Goal: Task Accomplishment & Management: Use online tool/utility

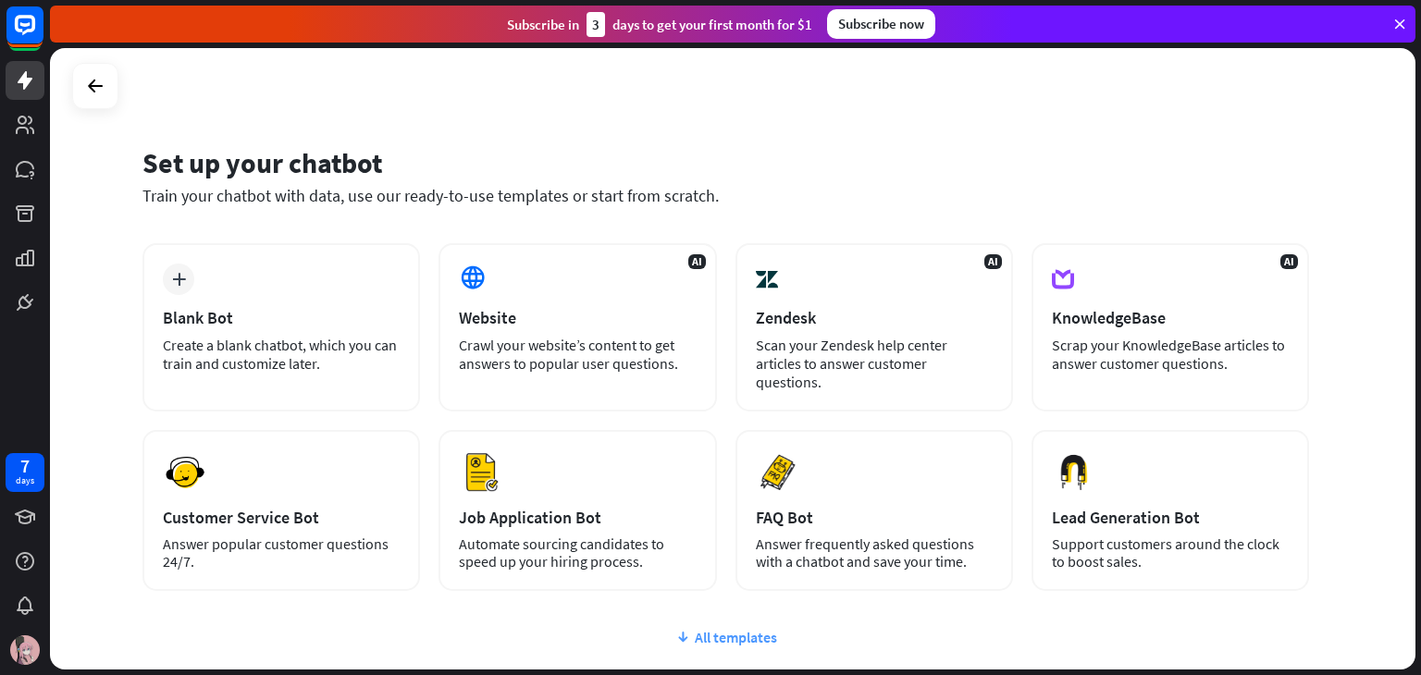
click at [725, 628] on div "All templates" at bounding box center [725, 637] width 1167 height 19
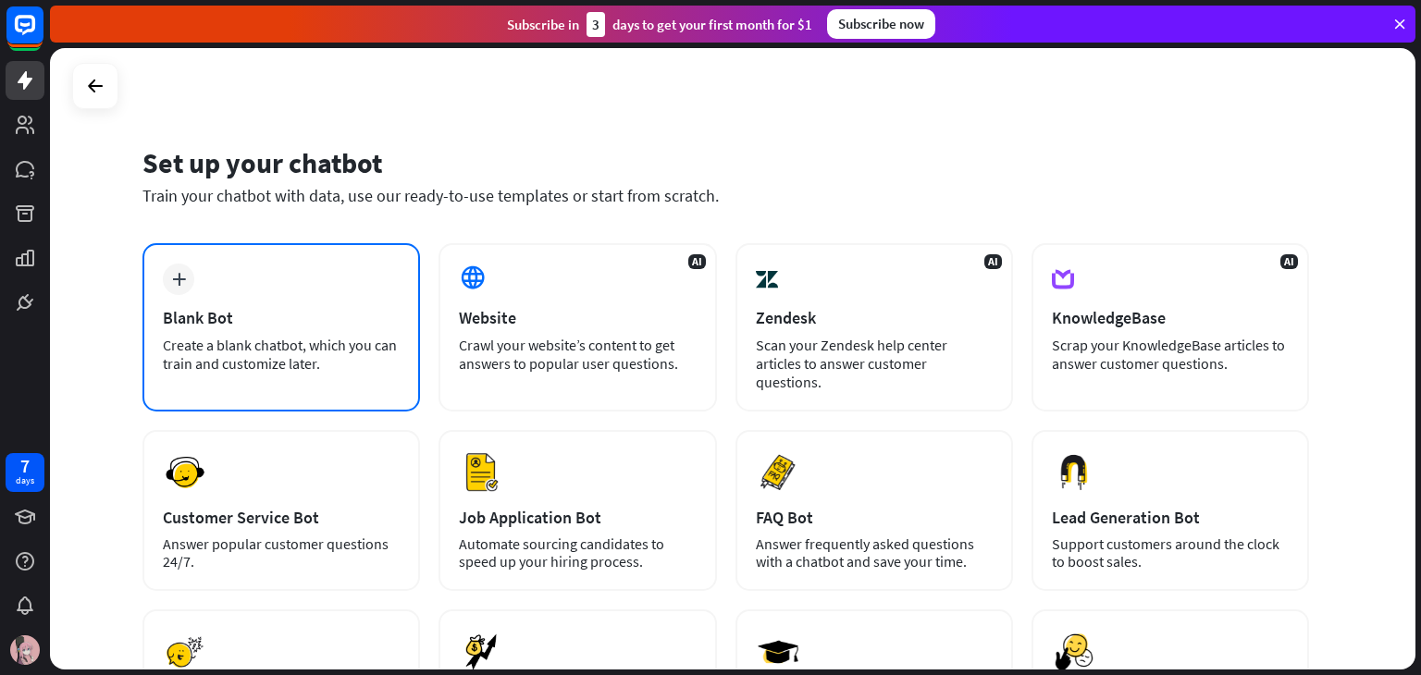
click at [207, 313] on div "Blank Bot" at bounding box center [281, 317] width 237 height 21
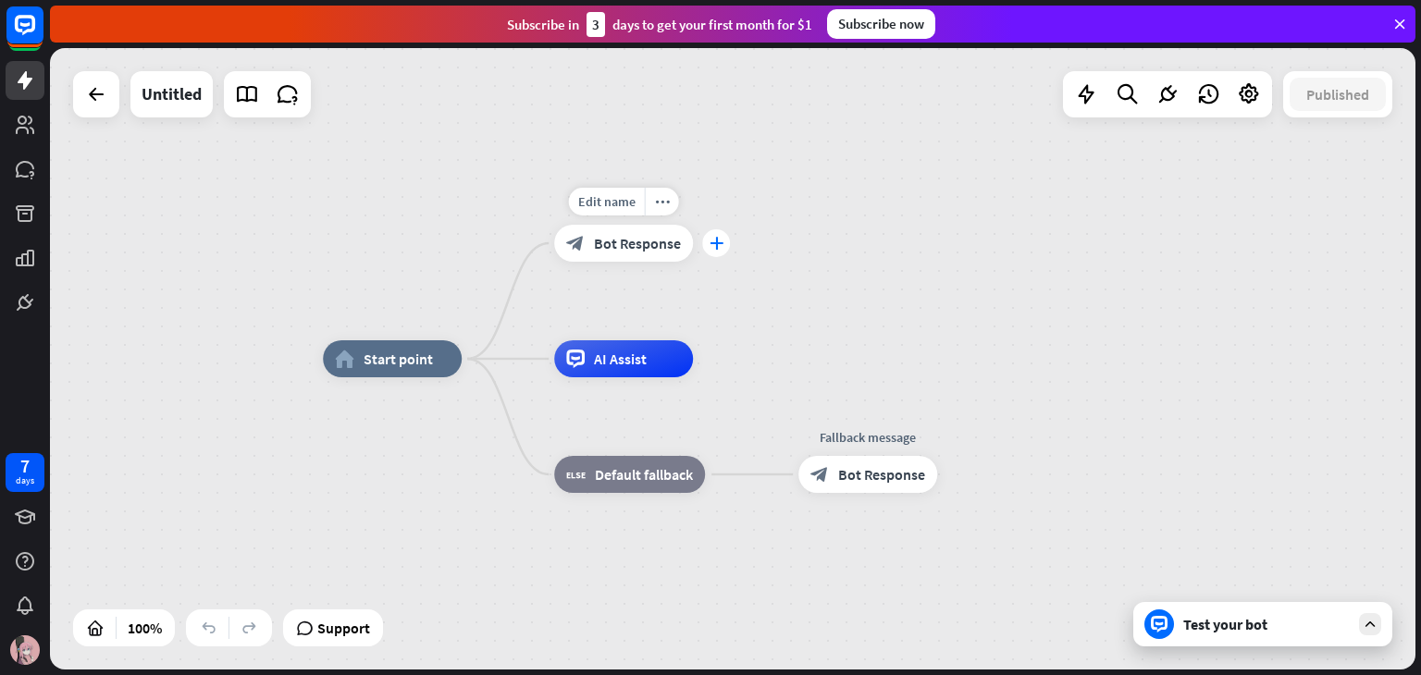
click at [710, 235] on div "plus" at bounding box center [716, 243] width 28 height 28
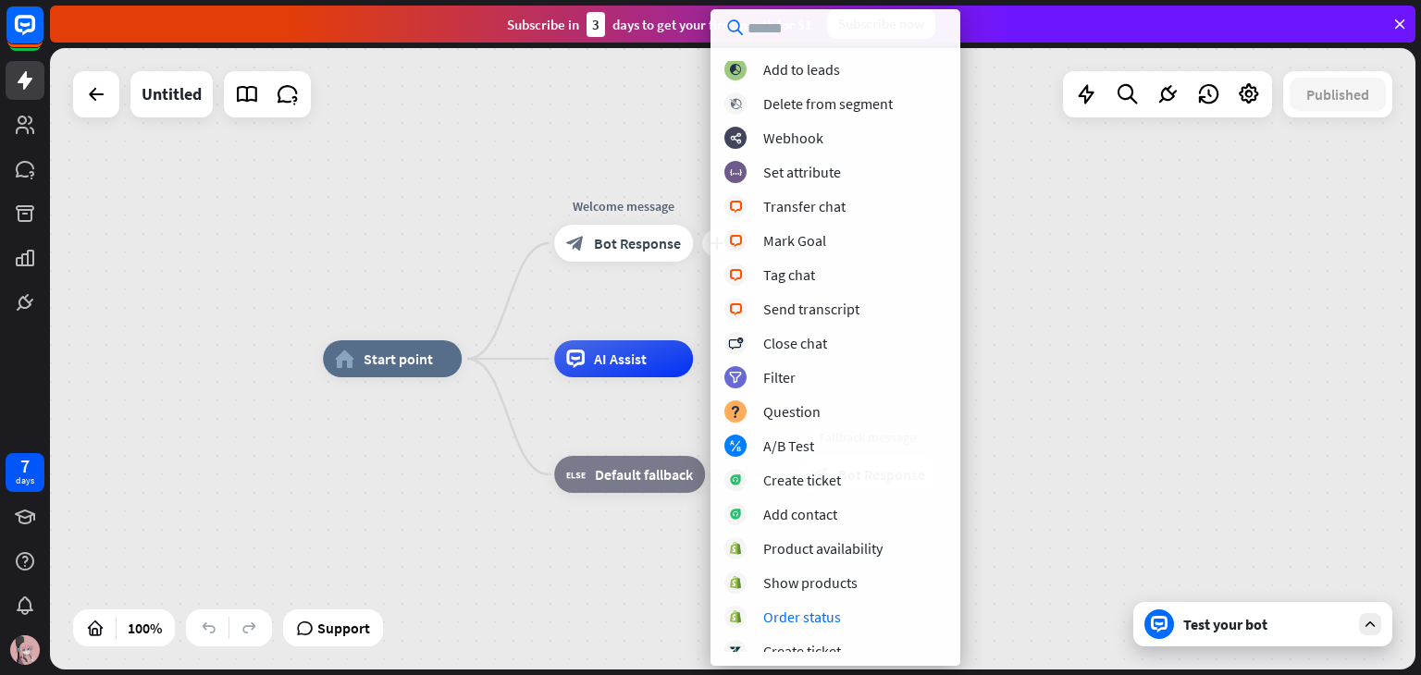
scroll to position [423, 0]
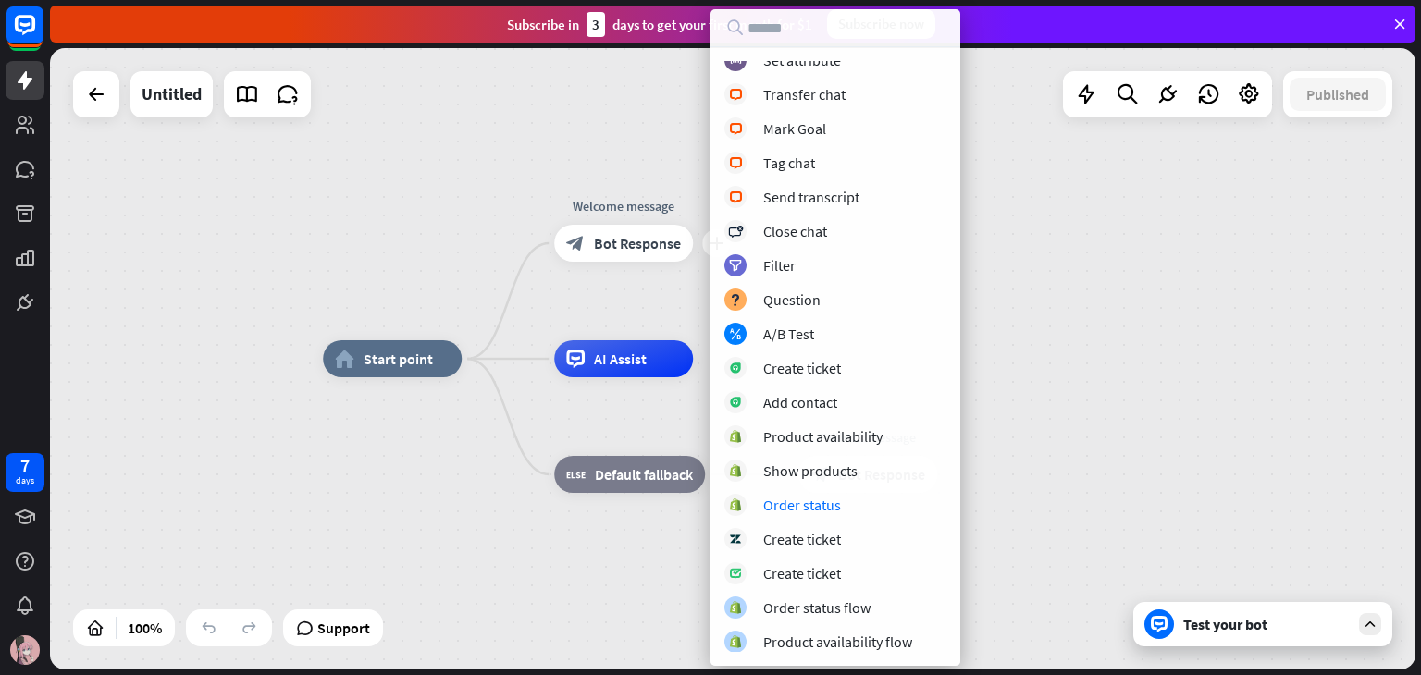
click at [1302, 459] on div "home_2 Start point plus Welcome message block_bot_response Bot Response AI Assi…" at bounding box center [1005, 670] width 1365 height 622
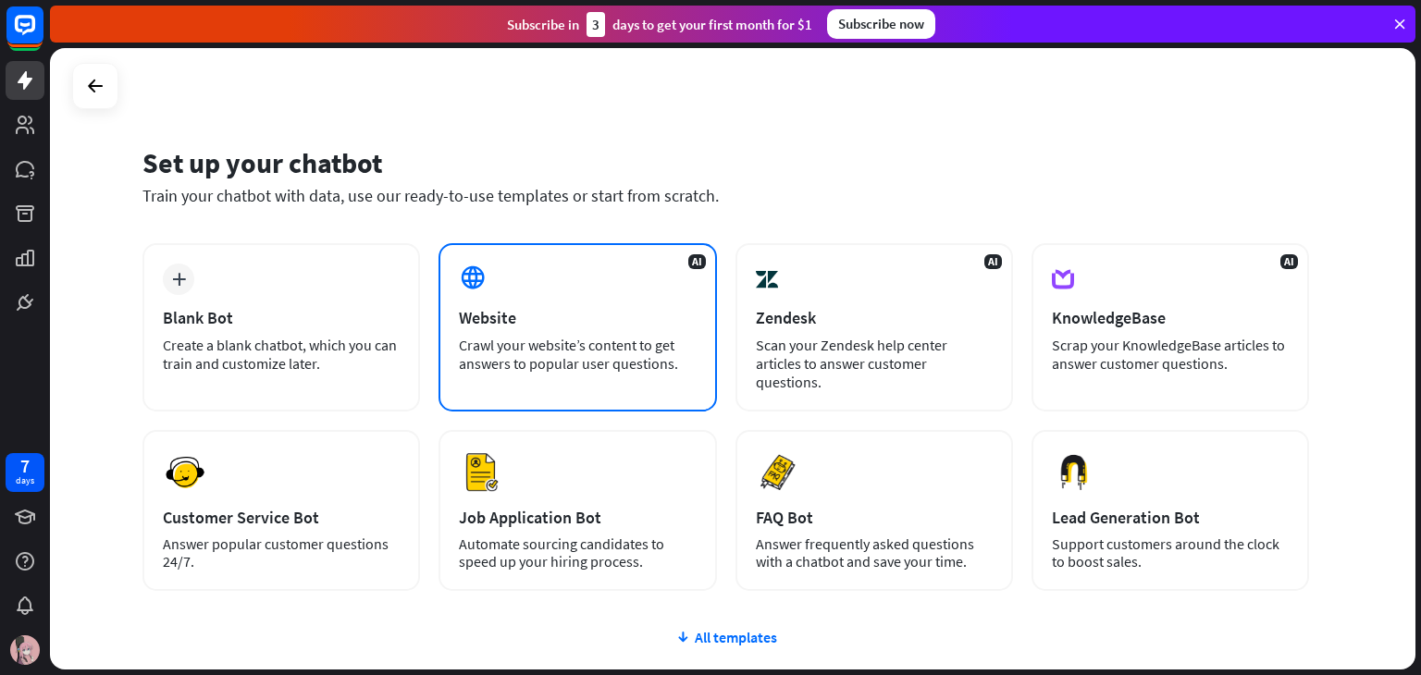
click at [624, 332] on div "AI Website Crawl your website’s content to get answers to popular user question…" at bounding box center [578, 327] width 278 height 168
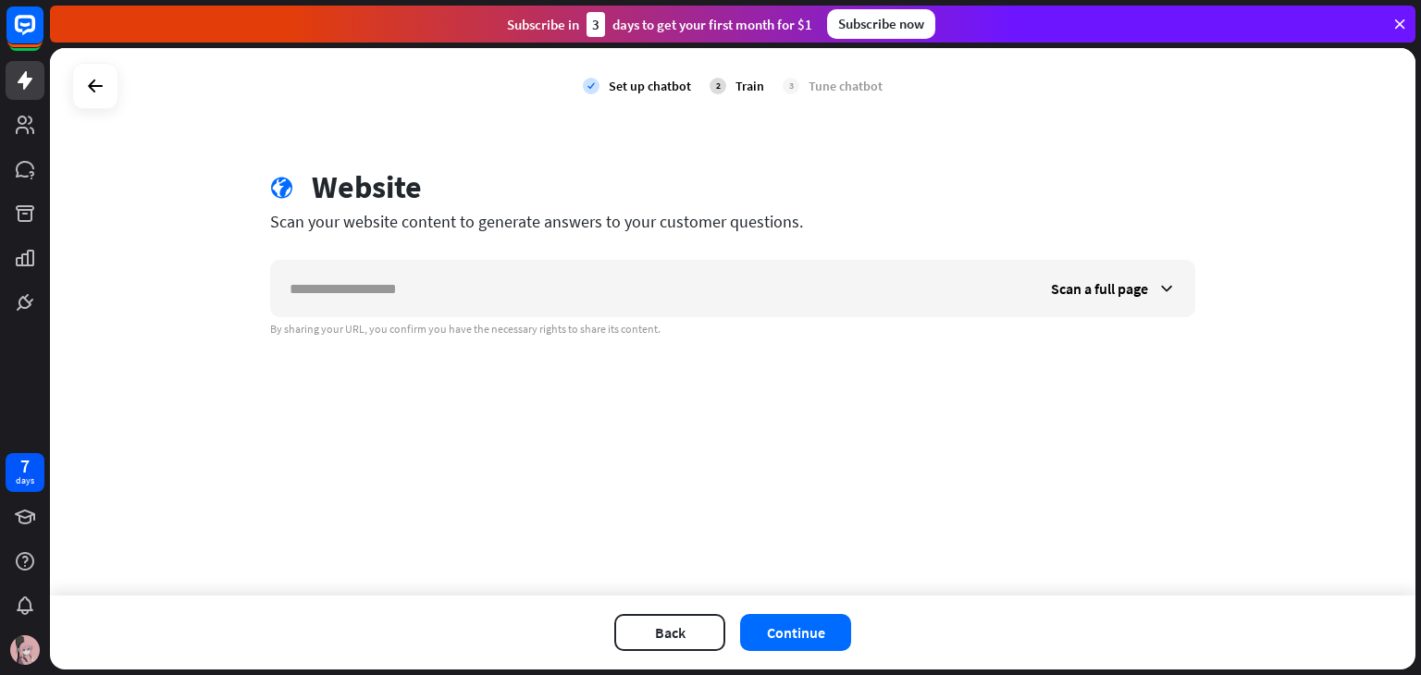
drag, startPoint x: 433, startPoint y: 235, endPoint x: 691, endPoint y: 238, distance: 258.1
click at [673, 238] on div "globe Website Scan your website content to generate answers to your customer qu…" at bounding box center [733, 252] width 970 height 168
click at [628, 341] on div "check Set up chatbot 2 Train 3 Tune chatbot globe Website Scan your website con…" at bounding box center [732, 322] width 1365 height 548
drag, startPoint x: 396, startPoint y: 241, endPoint x: 978, endPoint y: 246, distance: 581.9
click at [978, 246] on div "globe Website Scan your website content to generate answers to your customer qu…" at bounding box center [733, 252] width 970 height 168
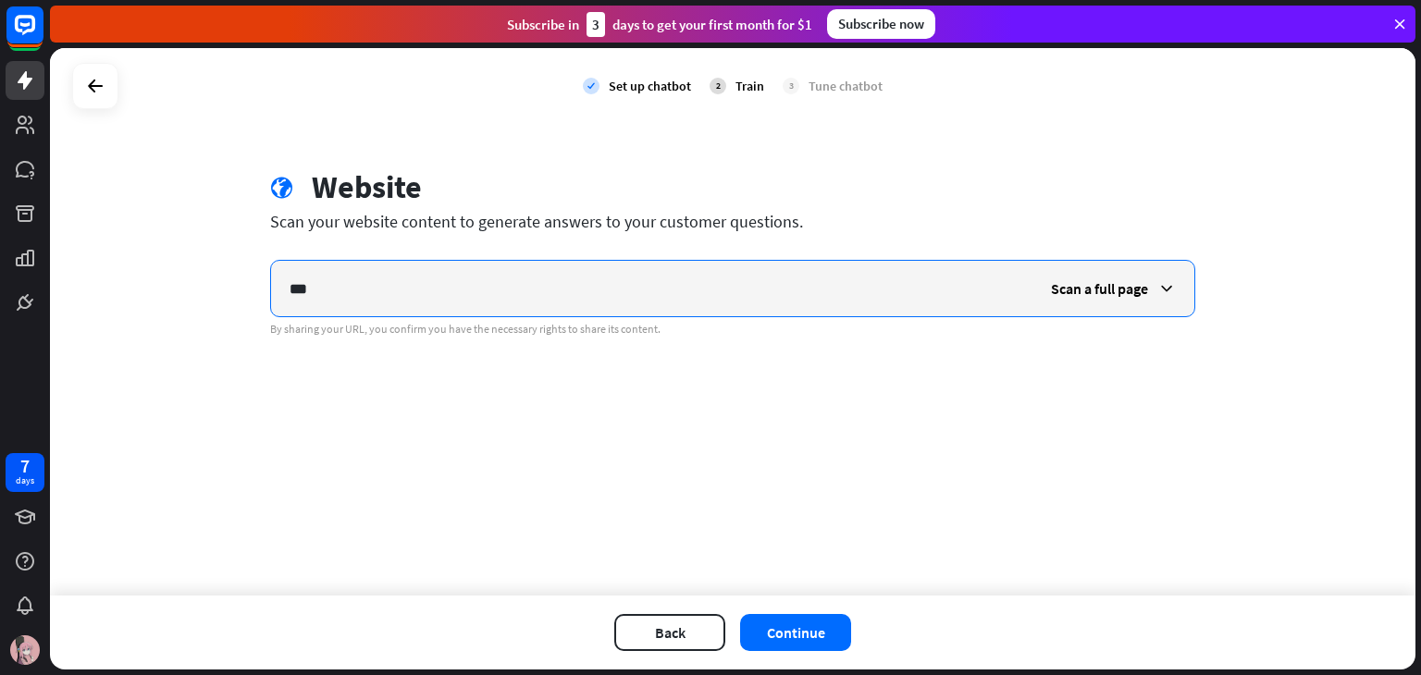
type input "***"
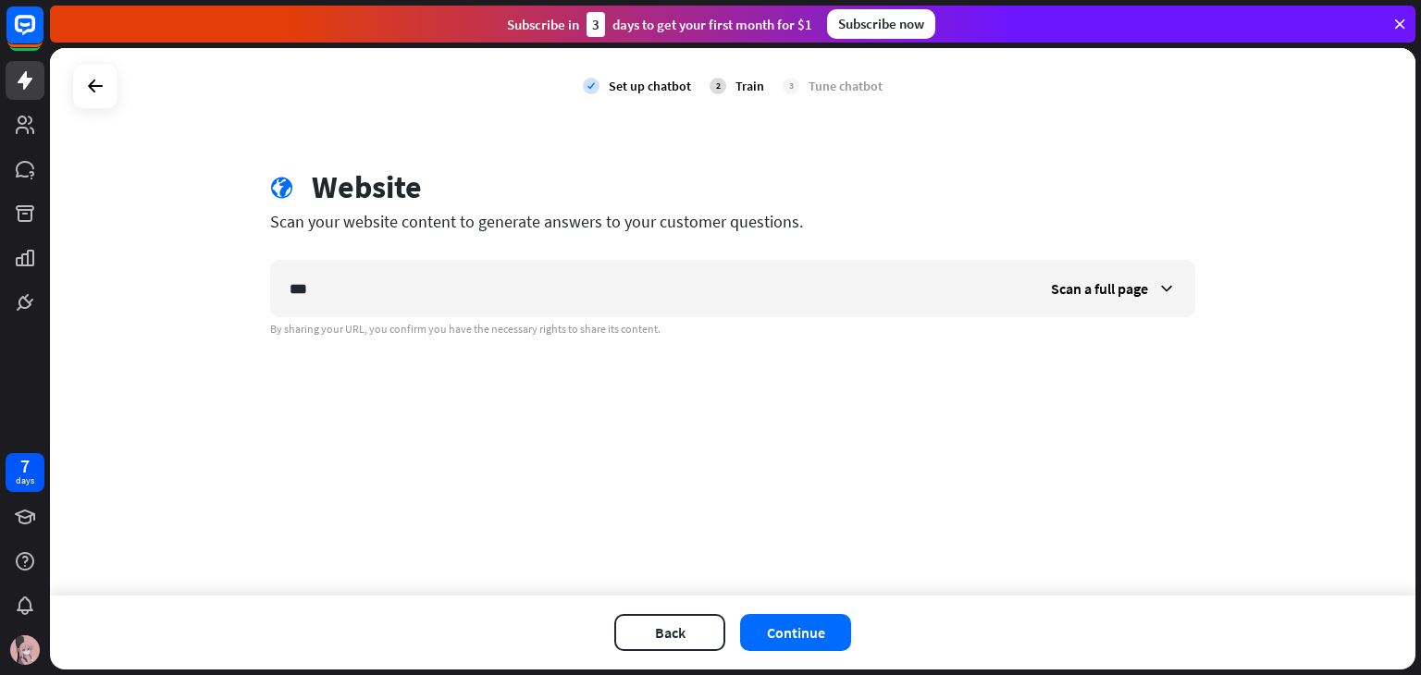
drag, startPoint x: 570, startPoint y: 219, endPoint x: 982, endPoint y: 214, distance: 411.7
click at [1019, 221] on div "Scan your website content to generate answers to your customer questions." at bounding box center [732, 221] width 925 height 21
click at [949, 331] on div "By sharing your URL, you confirm you have the necessary rights to share its con…" at bounding box center [732, 329] width 925 height 15
click at [743, 89] on div "Train" at bounding box center [749, 86] width 29 height 17
click at [839, 88] on div "Tune chatbot" at bounding box center [846, 86] width 74 height 17
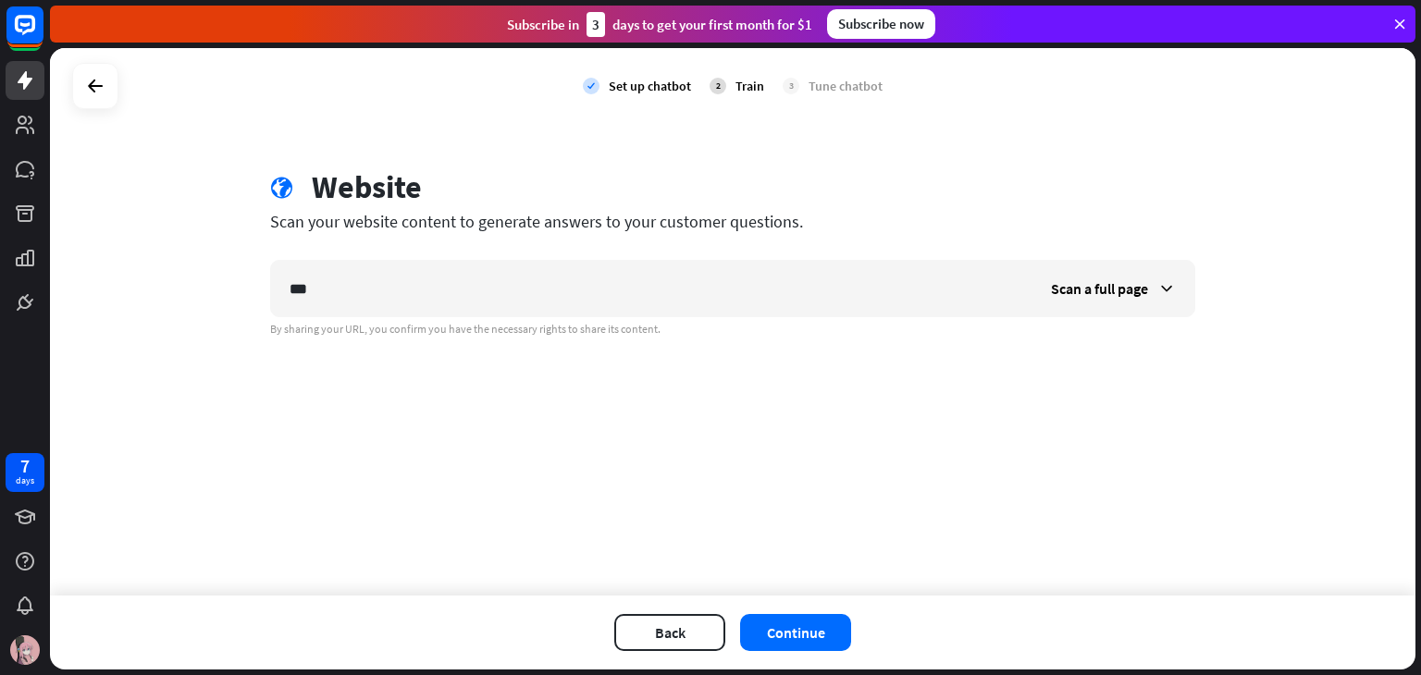
click at [118, 82] on div "check Set up chatbot 2 Train 3 Tune chatbot" at bounding box center [732, 86] width 1365 height 76
